Goal: Understand process/instructions: Learn how to perform a task or action

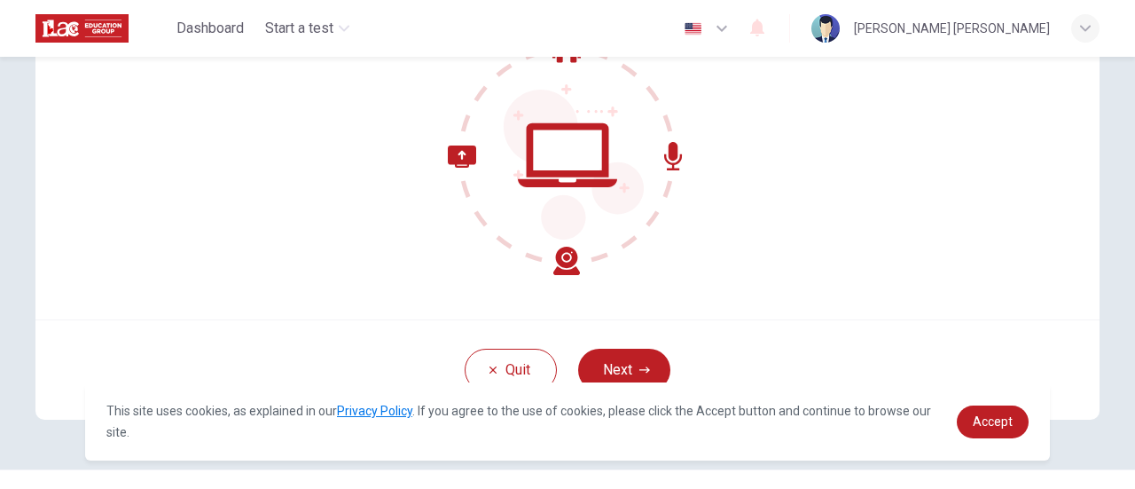
scroll to position [249, 0]
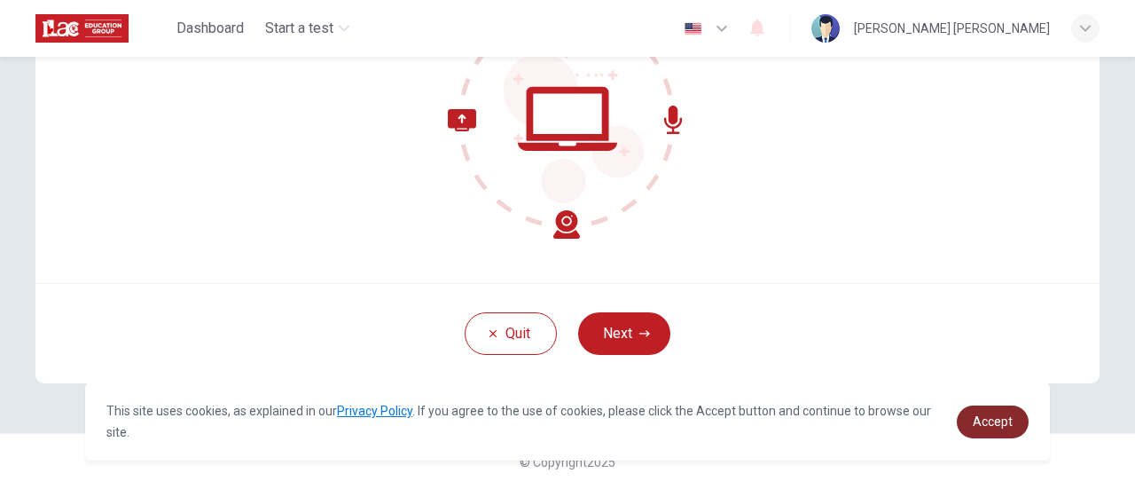
click at [995, 411] on link "Accept" at bounding box center [993, 421] width 72 height 33
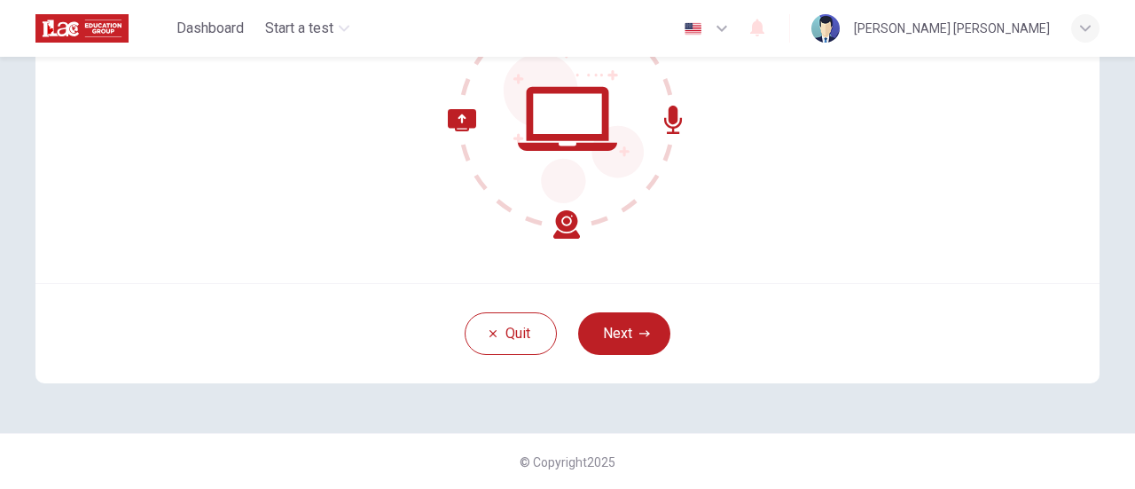
drag, startPoint x: 623, startPoint y: 319, endPoint x: 914, endPoint y: 234, distance: 303.0
click at [623, 318] on button "Next" at bounding box center [624, 333] width 92 height 43
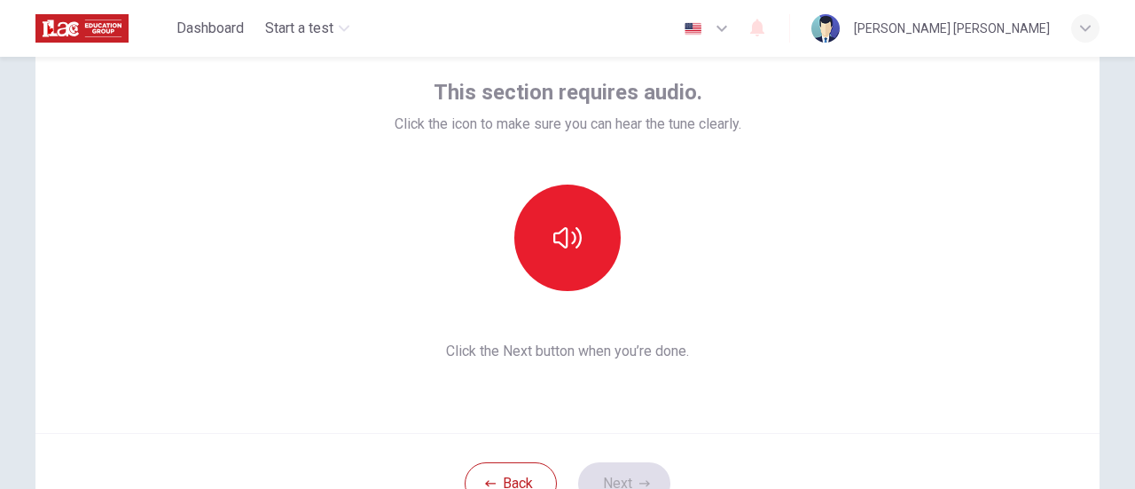
scroll to position [72, 0]
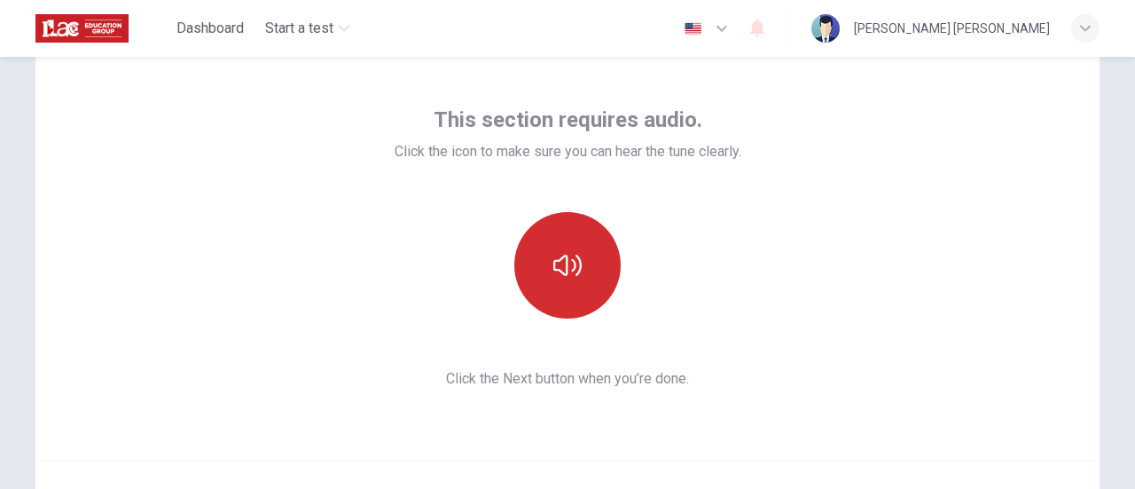
click at [560, 269] on icon "button" at bounding box center [567, 265] width 28 height 28
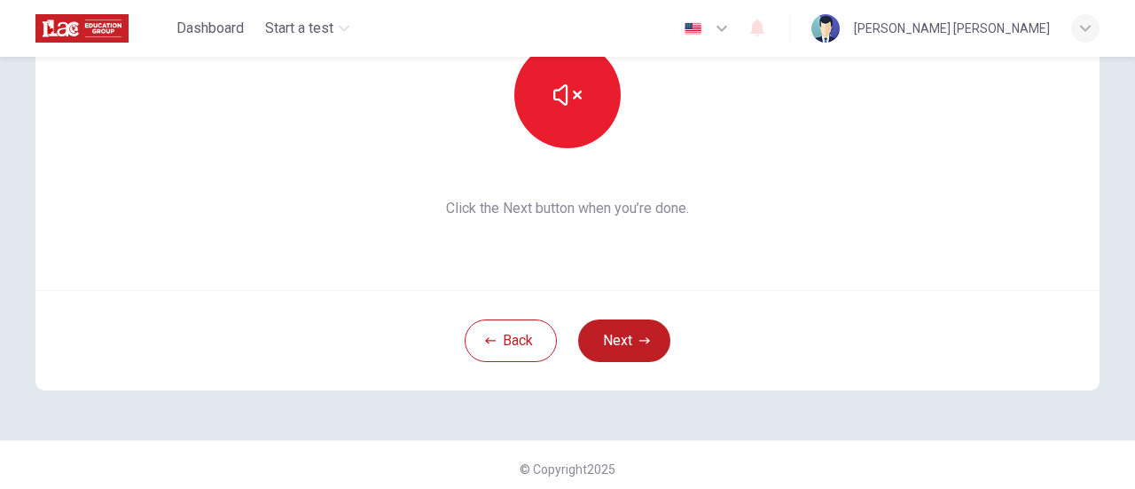
scroll to position [249, 0]
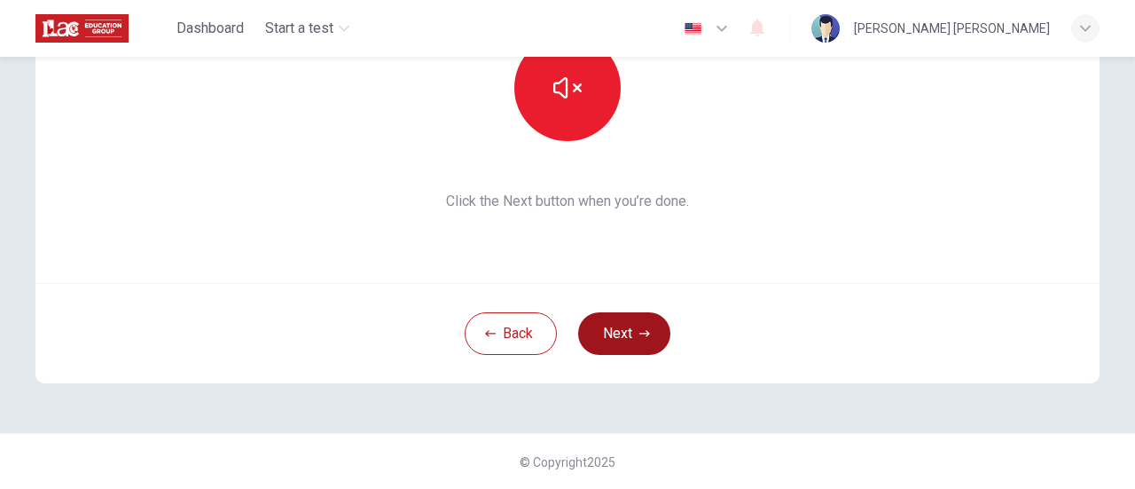
click at [629, 312] on button "Next" at bounding box center [624, 333] width 92 height 43
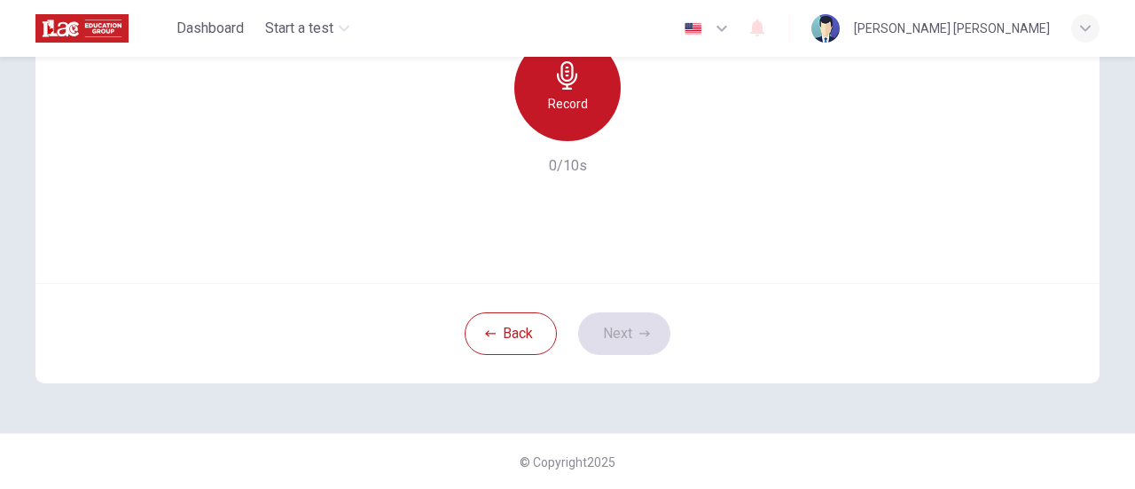
click at [561, 103] on h6 "Record" at bounding box center [568, 103] width 40 height 21
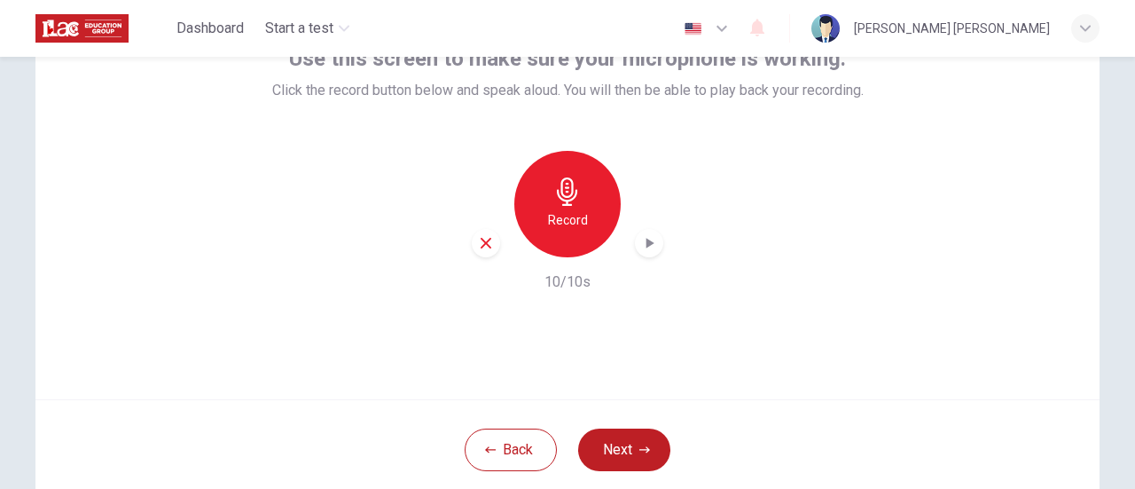
scroll to position [160, 0]
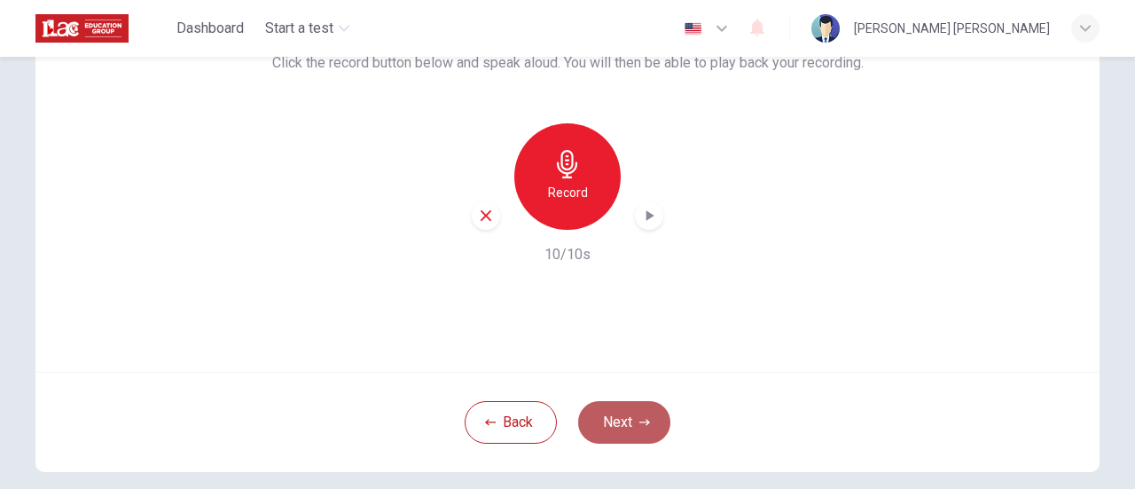
click at [627, 412] on button "Next" at bounding box center [624, 422] width 92 height 43
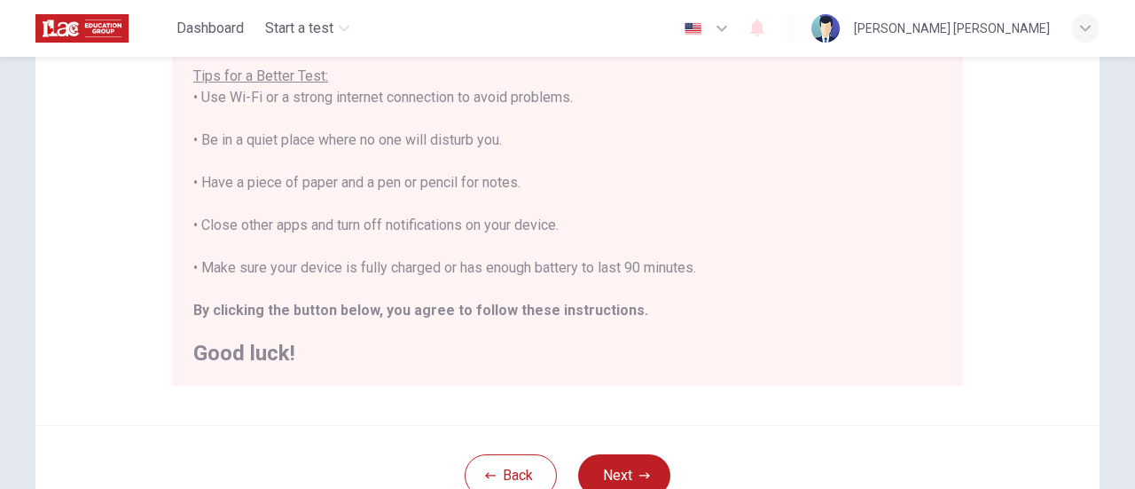
scroll to position [497, 0]
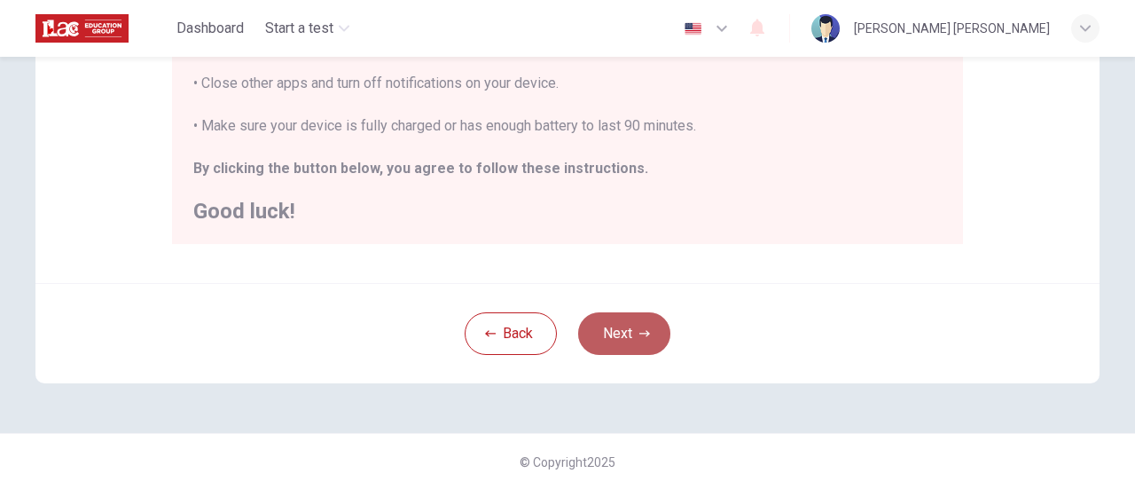
click at [624, 324] on button "Next" at bounding box center [624, 333] width 92 height 43
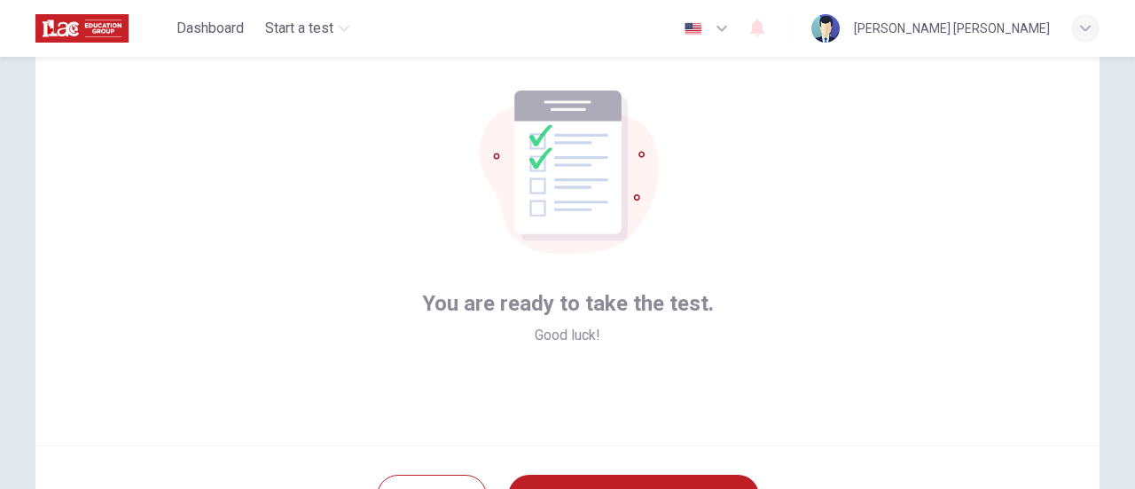
scroll to position [249, 0]
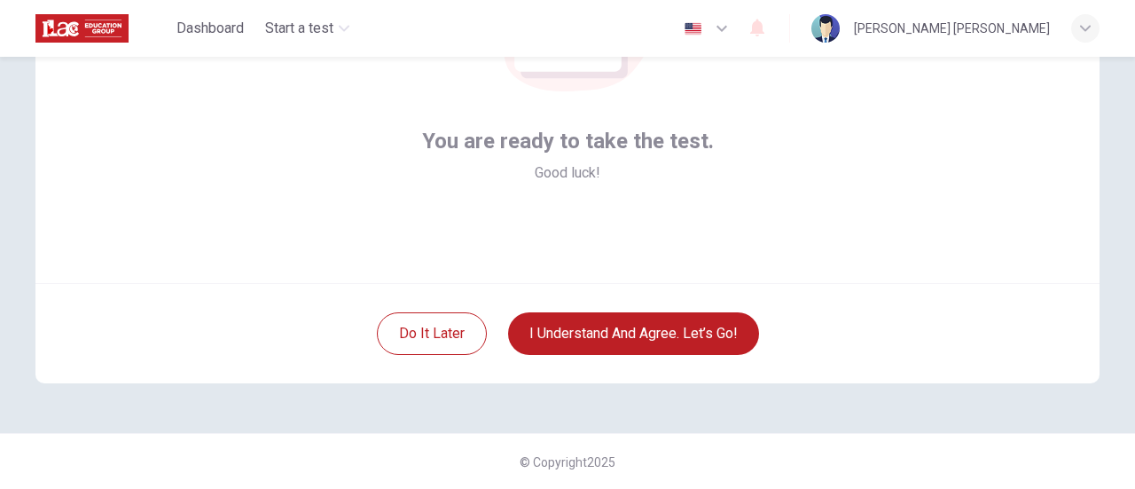
click at [508, 312] on button "I understand and agree. Let’s go!" at bounding box center [633, 333] width 251 height 43
